Goal: Task Accomplishment & Management: Manage account settings

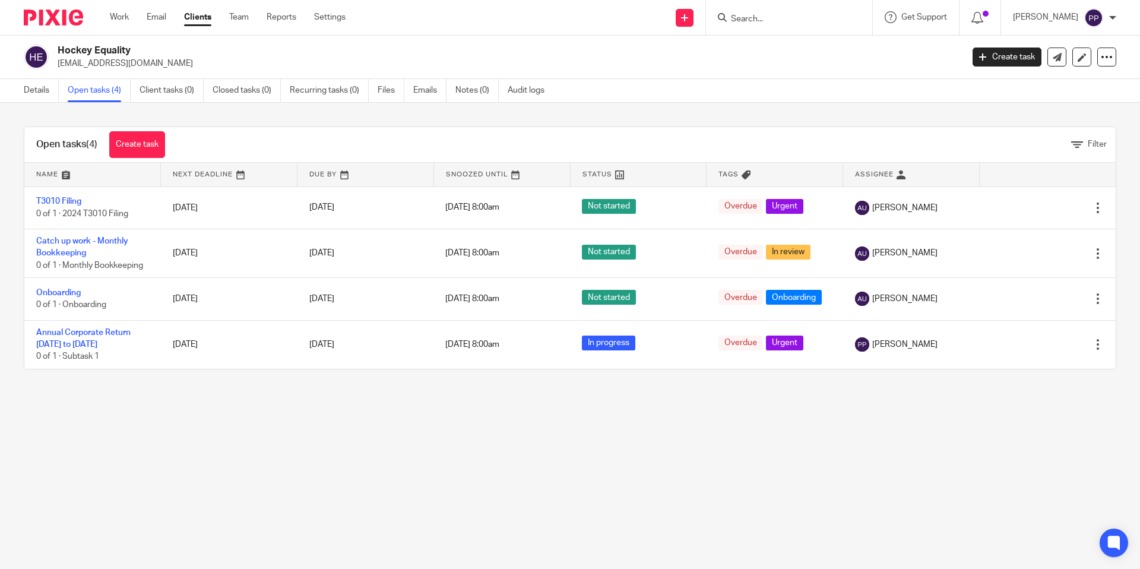
click at [206, 16] on link "Clients" at bounding box center [197, 17] width 27 height 12
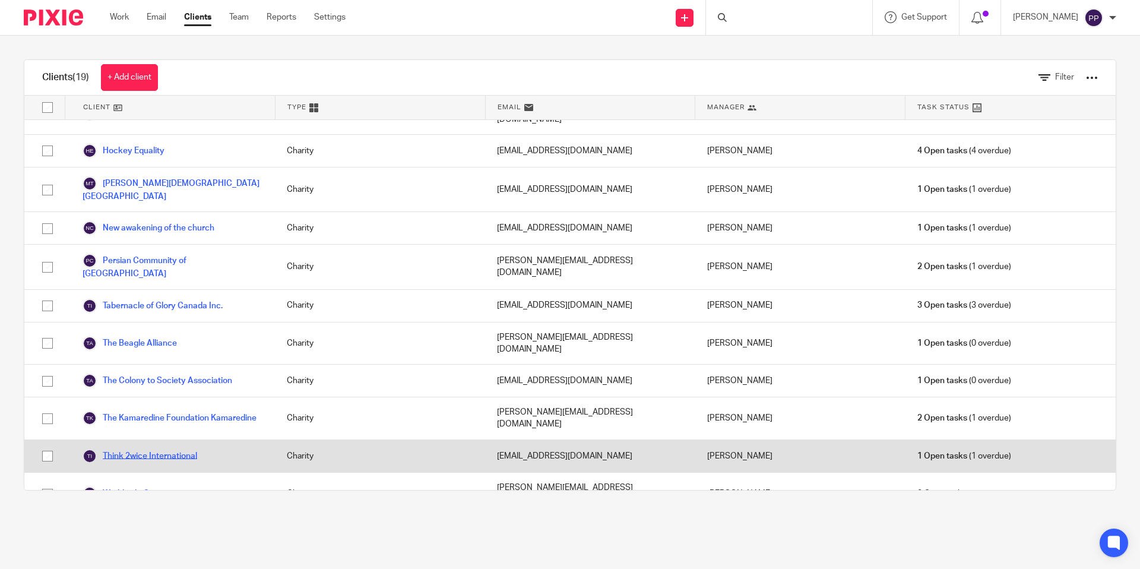
scroll to position [258, 0]
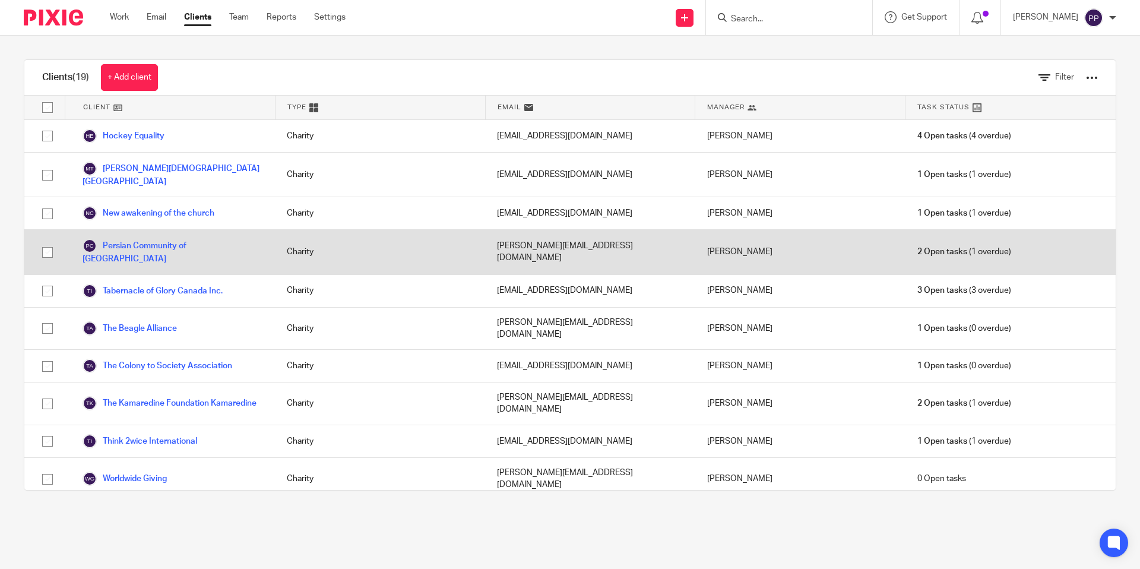
click at [165, 230] on div "Persian Community of [GEOGRAPHIC_DATA]" at bounding box center [170, 252] width 210 height 44
click at [166, 239] on link "Persian Community of [GEOGRAPHIC_DATA]" at bounding box center [173, 252] width 181 height 26
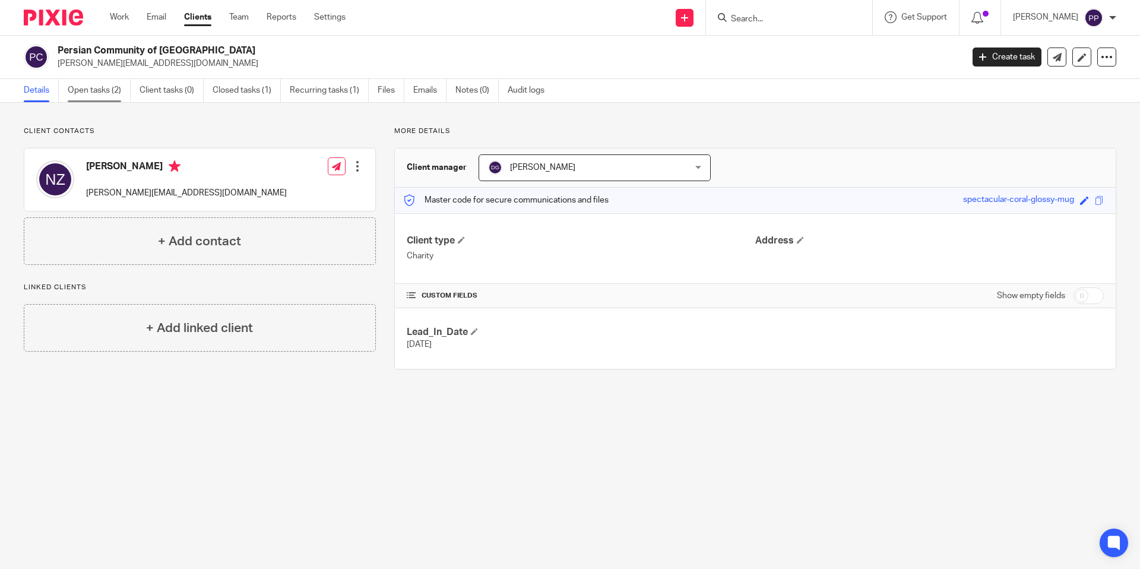
click at [114, 83] on link "Open tasks (2)" at bounding box center [99, 90] width 63 height 23
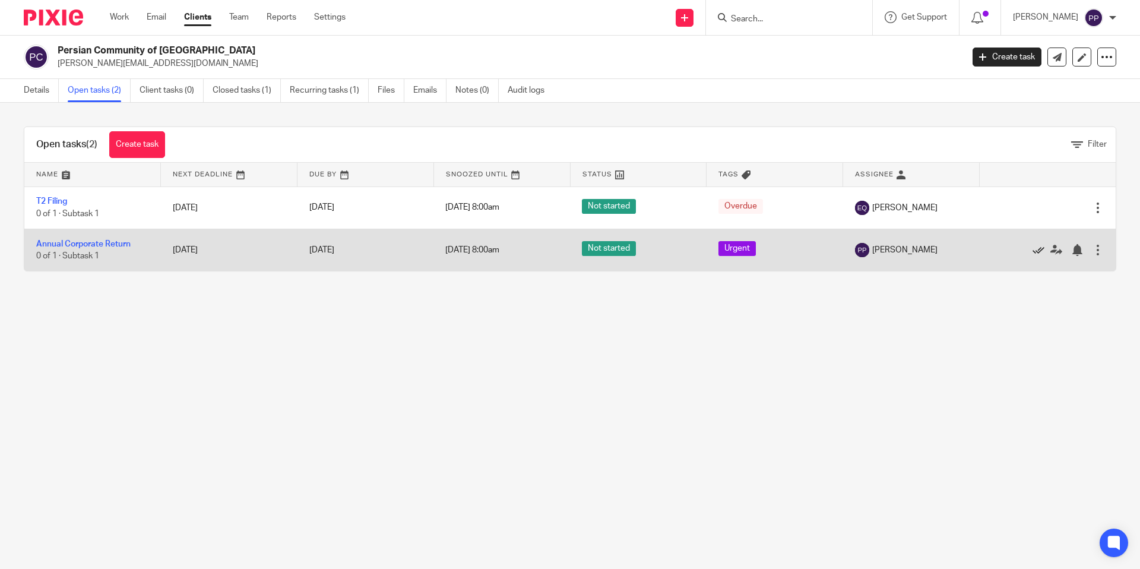
click at [1033, 252] on icon at bounding box center [1039, 250] width 12 height 12
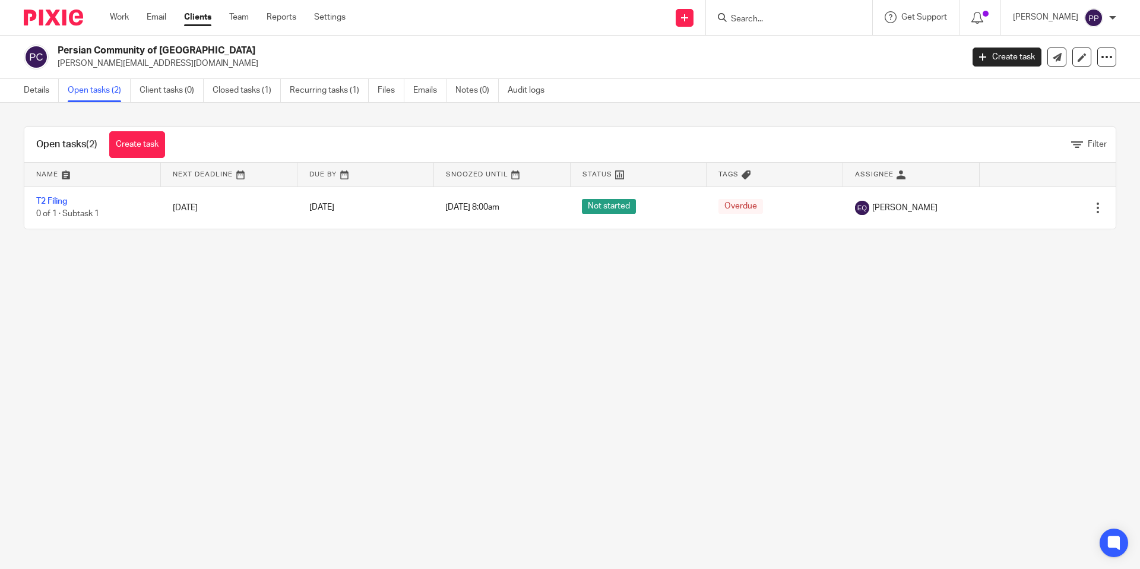
click at [202, 20] on link "Clients" at bounding box center [197, 17] width 27 height 12
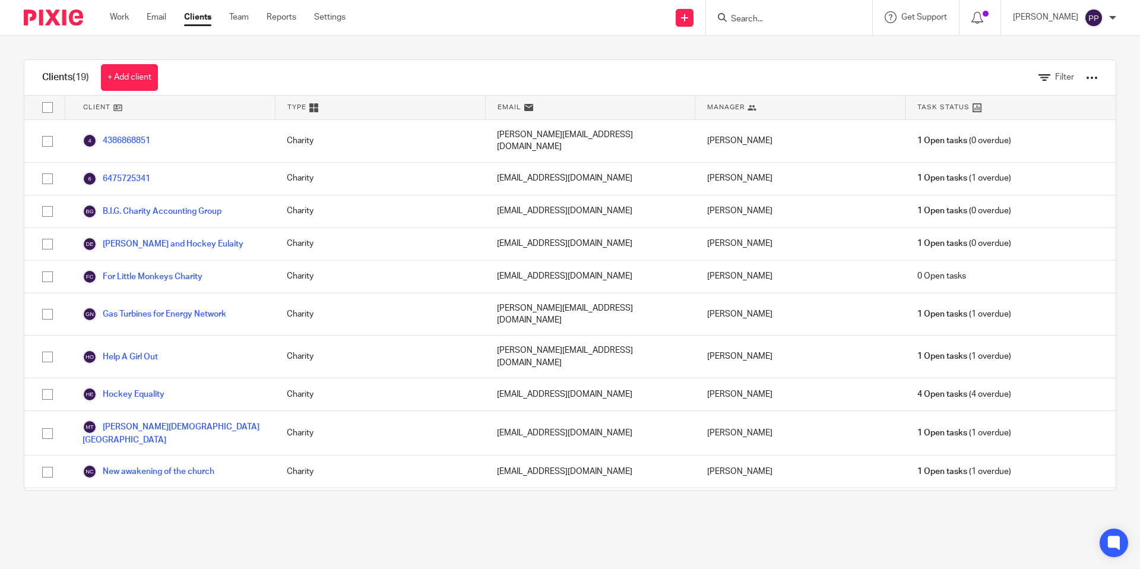
click at [207, 17] on link "Clients" at bounding box center [197, 17] width 27 height 12
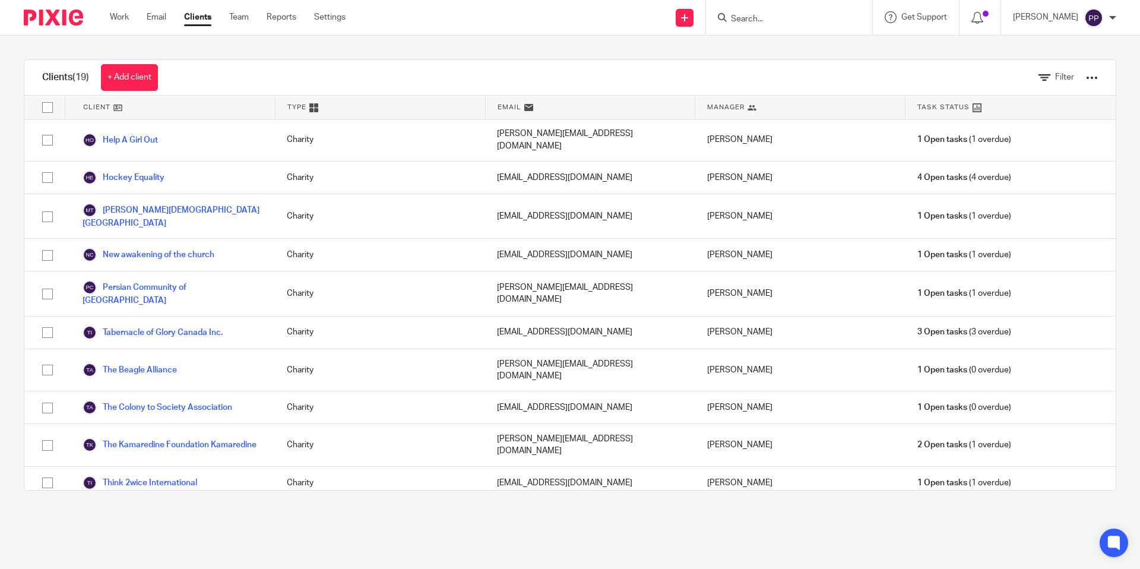
scroll to position [274, 0]
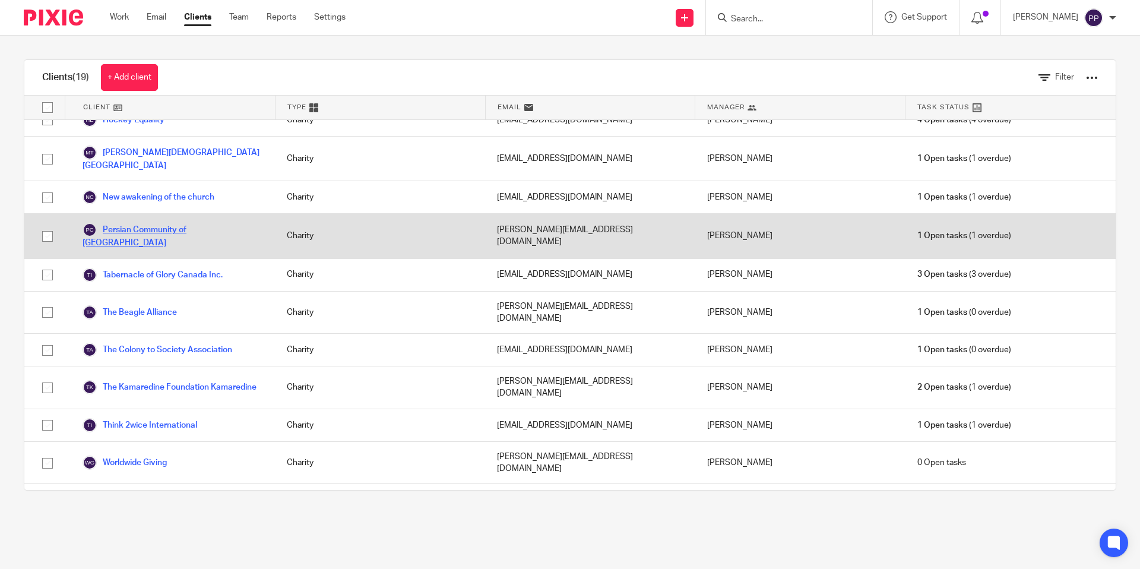
click at [160, 223] on link "Persian Community of [GEOGRAPHIC_DATA]" at bounding box center [173, 236] width 181 height 26
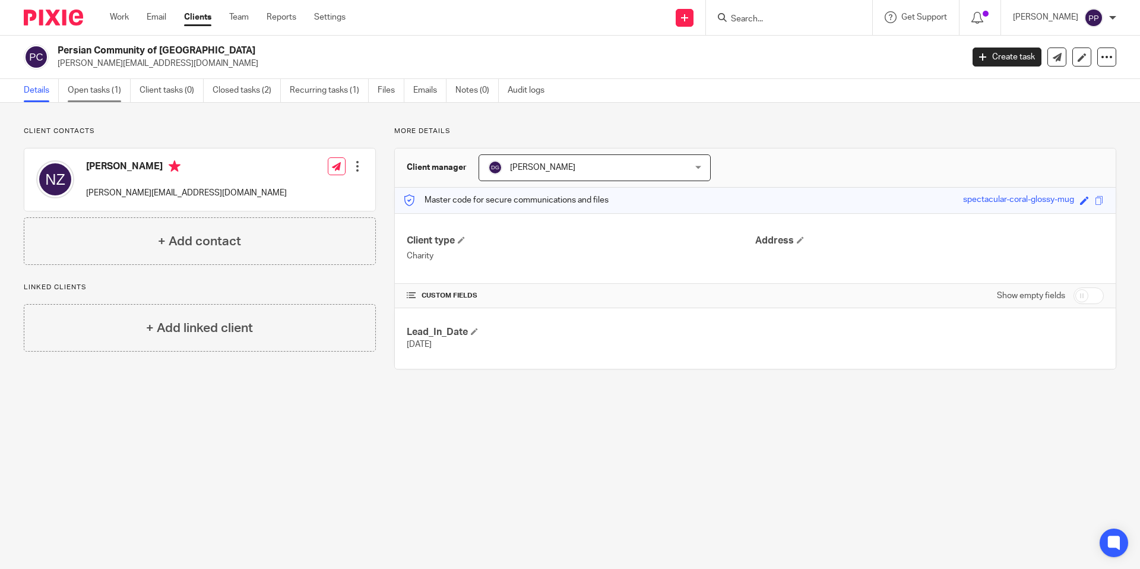
click at [91, 94] on link "Open tasks (1)" at bounding box center [99, 90] width 63 height 23
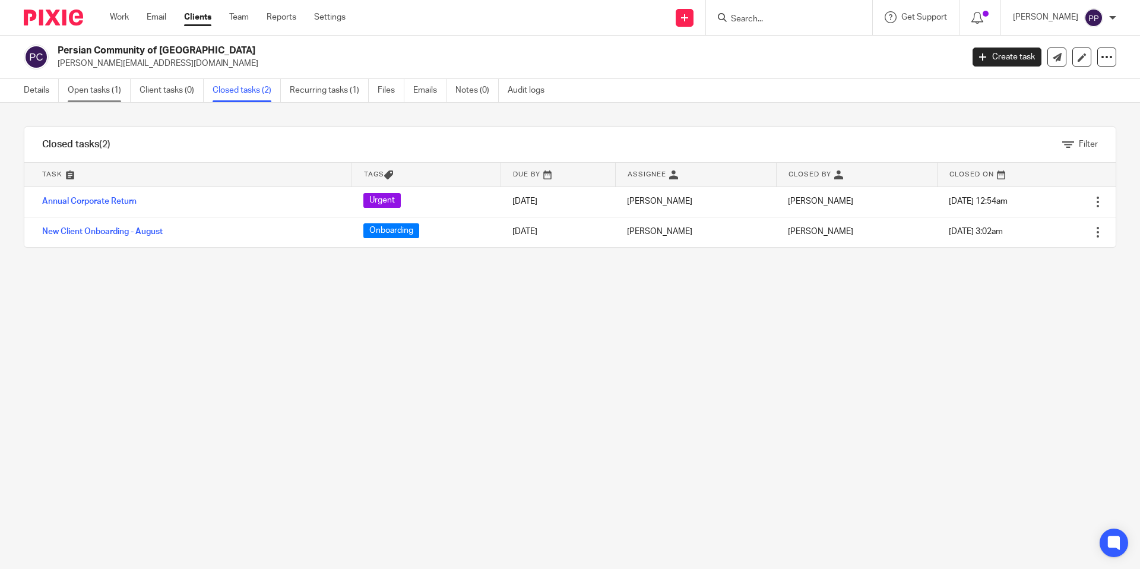
click at [102, 88] on link "Open tasks (1)" at bounding box center [99, 90] width 63 height 23
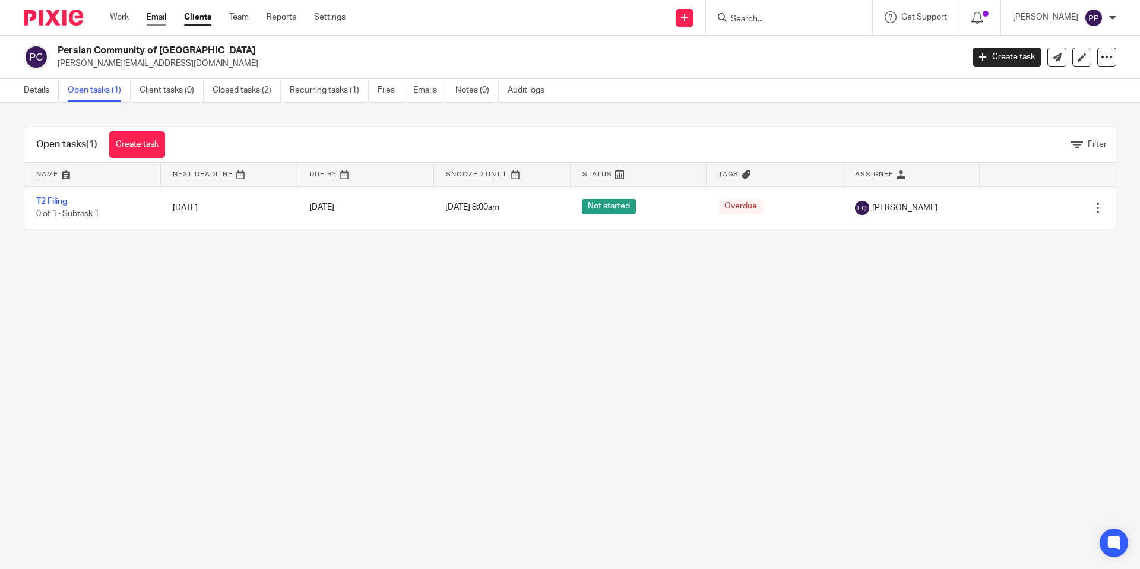
click at [156, 19] on link "Email" at bounding box center [157, 17] width 20 height 12
click at [195, 15] on link "Clients" at bounding box center [197, 17] width 27 height 12
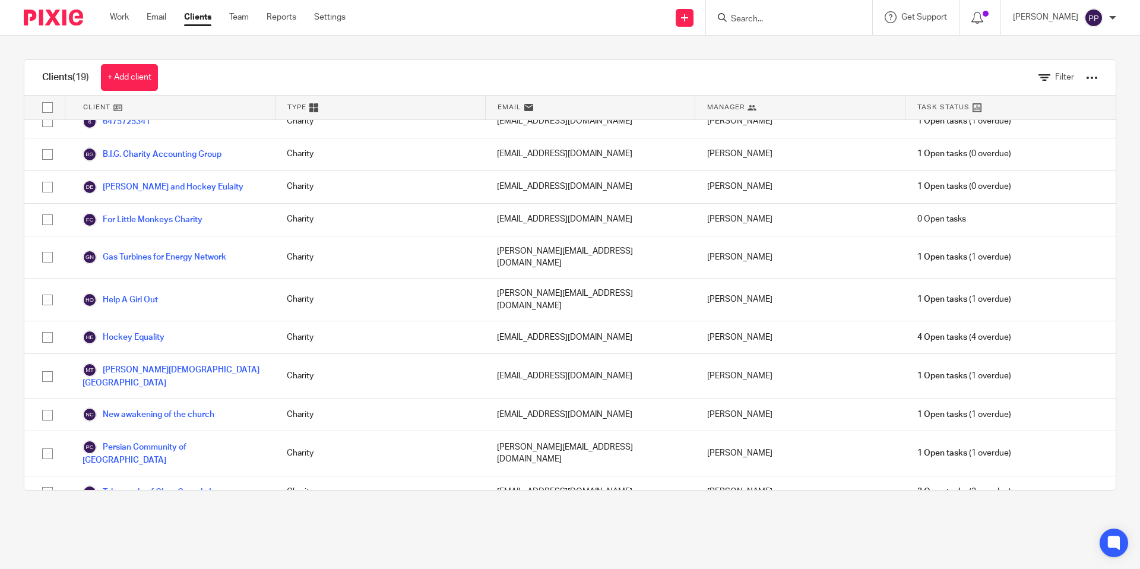
scroll to position [274, 0]
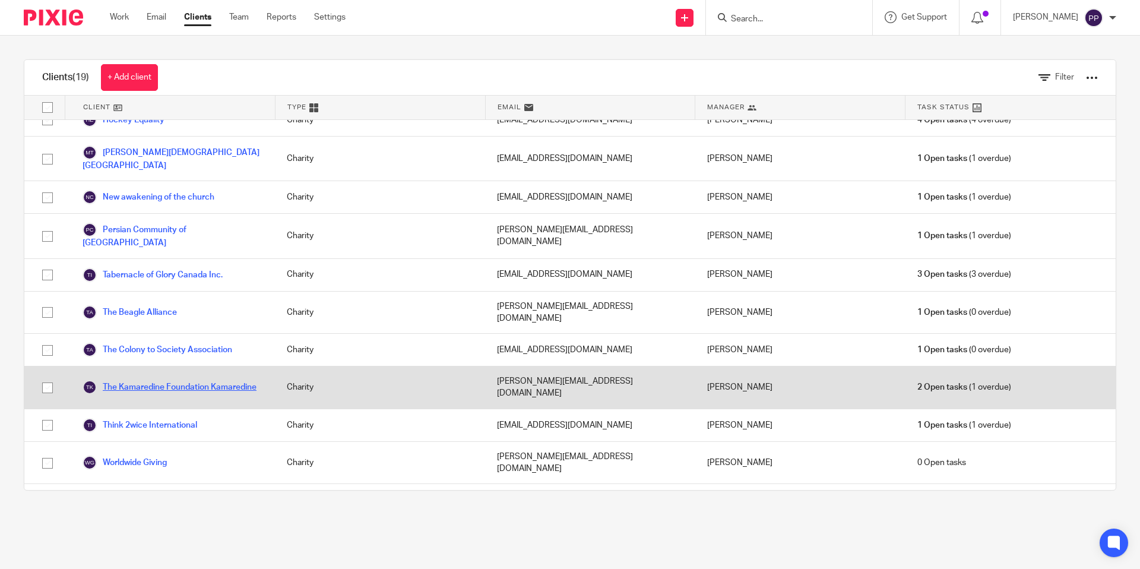
click at [190, 380] on link "The Kamaredine Foundation Kamaredine" at bounding box center [170, 387] width 174 height 14
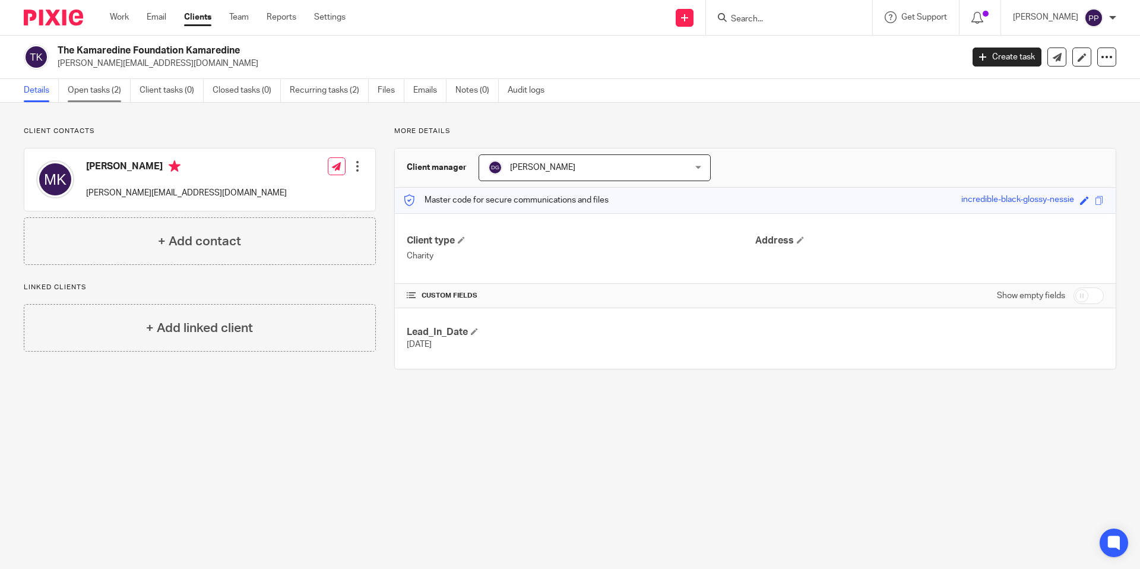
click at [97, 93] on link "Open tasks (2)" at bounding box center [99, 90] width 63 height 23
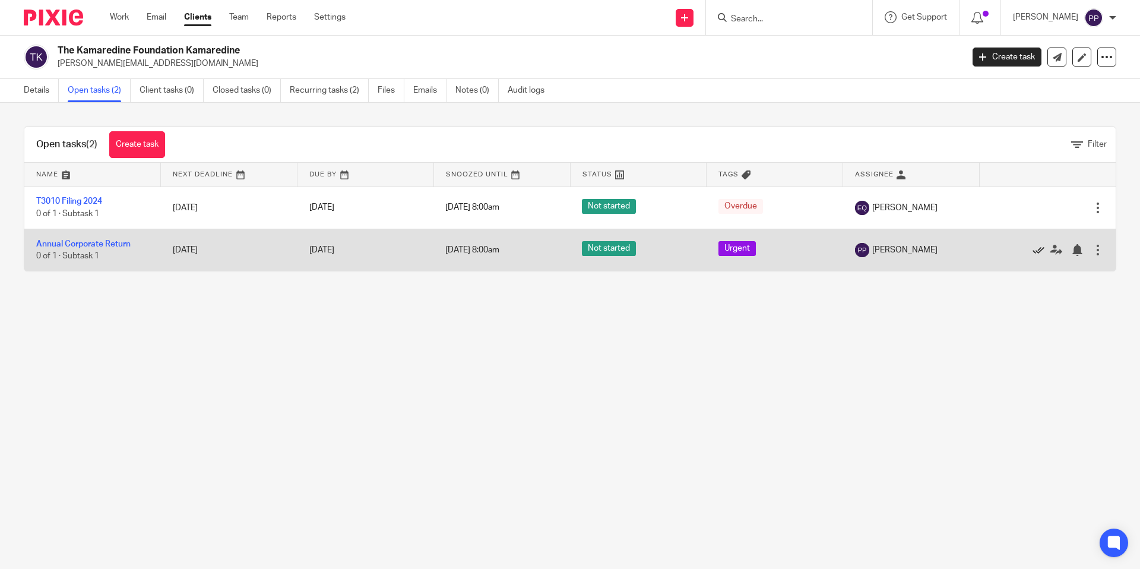
click at [1033, 251] on icon at bounding box center [1039, 250] width 12 height 12
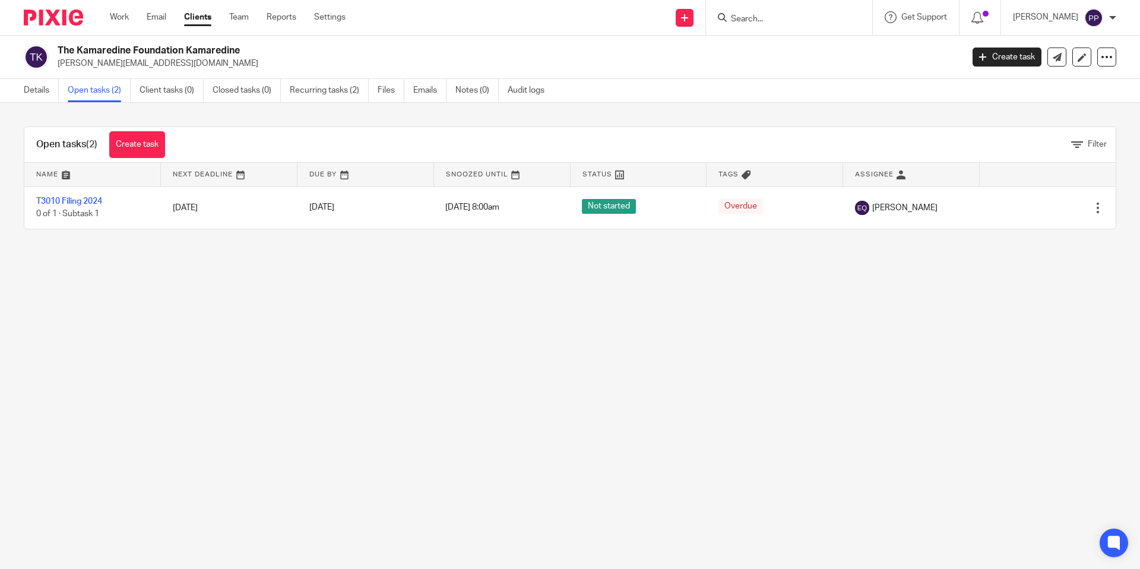
click at [188, 17] on link "Clients" at bounding box center [197, 17] width 27 height 12
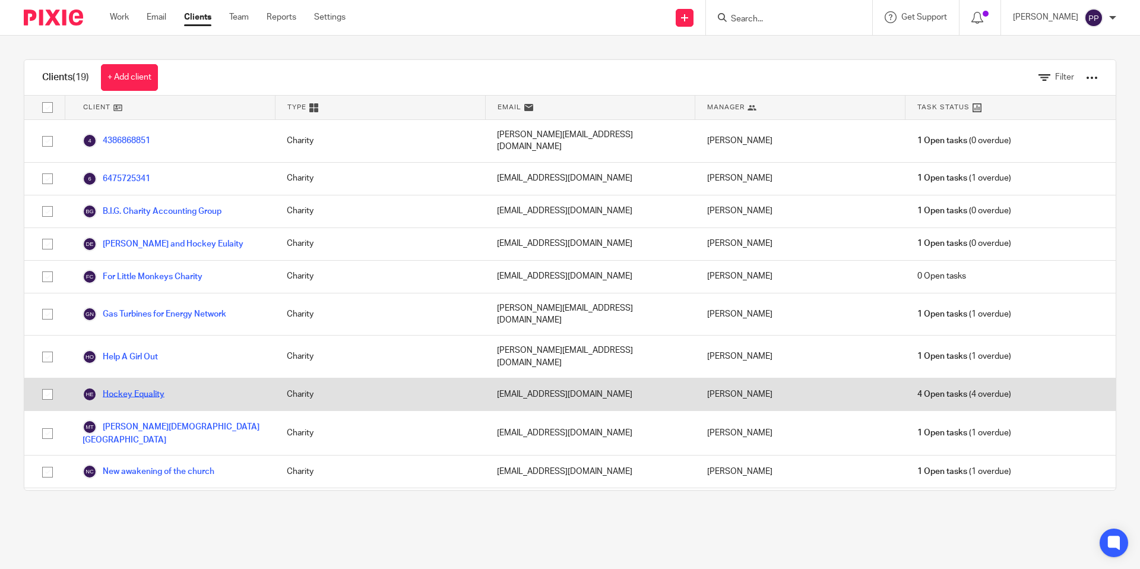
click at [148, 387] on link "Hockey Equality" at bounding box center [124, 394] width 82 height 14
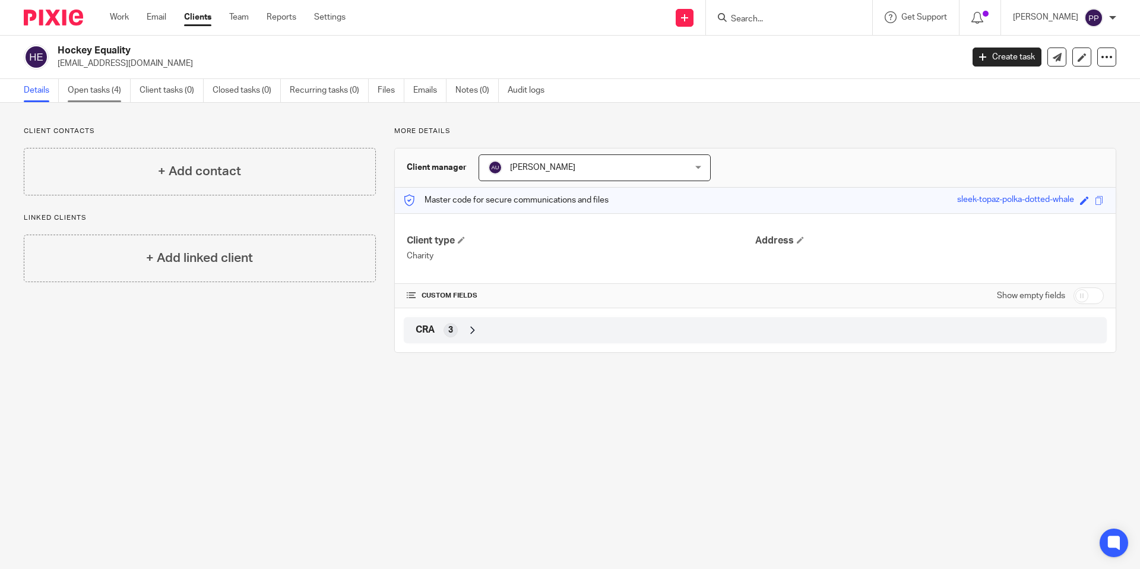
click at [113, 91] on link "Open tasks (4)" at bounding box center [99, 90] width 63 height 23
